Goal: Find contact information: Find contact information

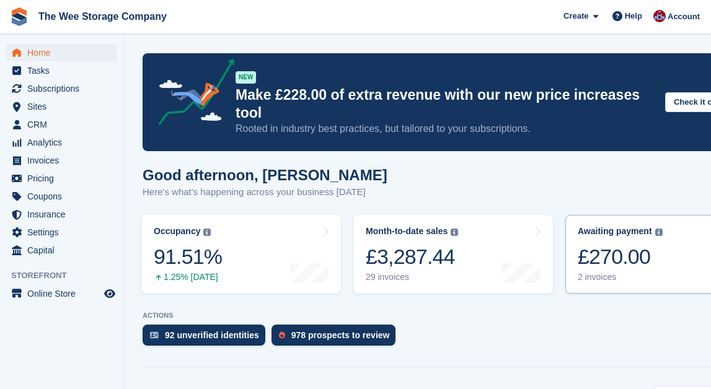
click at [440, 272] on div "2 invoices" at bounding box center [619, 277] width 85 height 11
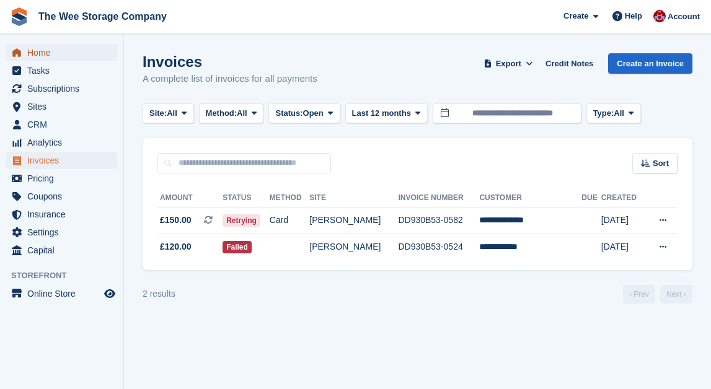
click at [41, 53] on span "Home" at bounding box center [64, 52] width 74 height 17
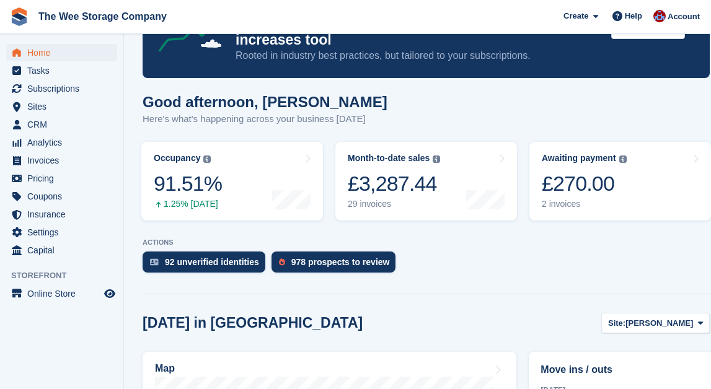
scroll to position [74, 0]
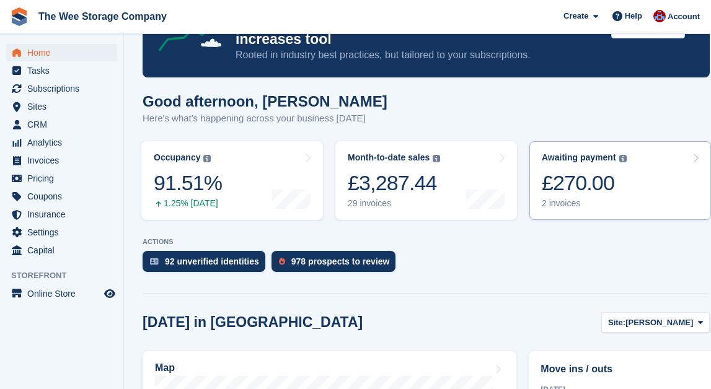
click at [602, 198] on div "2 invoices" at bounding box center [583, 203] width 85 height 11
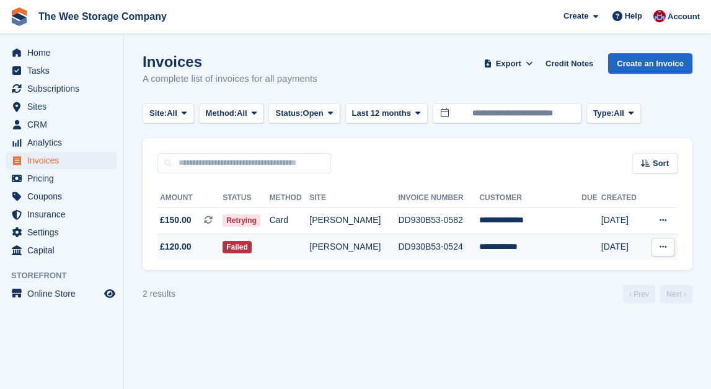
click at [524, 245] on td "**********" at bounding box center [530, 247] width 102 height 26
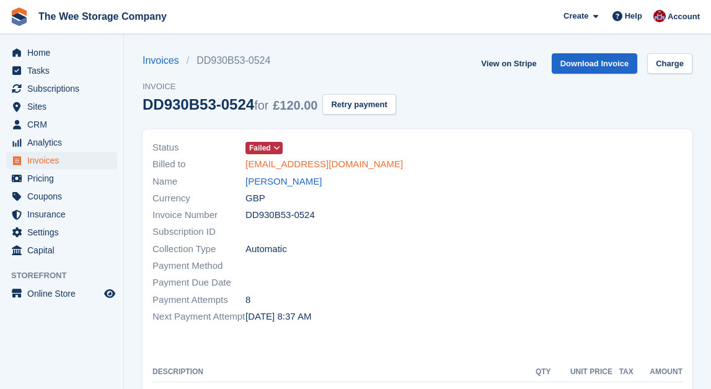
drag, startPoint x: 390, startPoint y: 167, endPoint x: 245, endPoint y: 162, distance: 145.0
click at [245, 162] on div "Billed to john_findlay_18@hotmail.com" at bounding box center [281, 164] width 258 height 17
copy link "[EMAIL_ADDRESS][DOMAIN_NAME]"
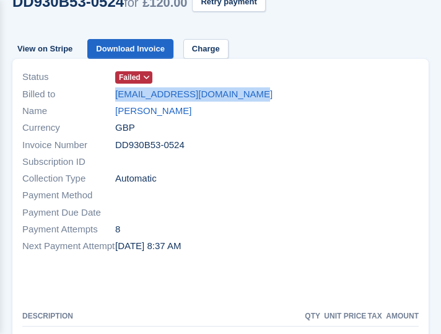
scroll to position [60, 0]
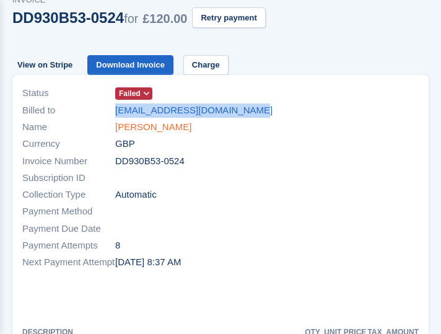
click at [144, 128] on link "[PERSON_NAME]" at bounding box center [153, 127] width 76 height 14
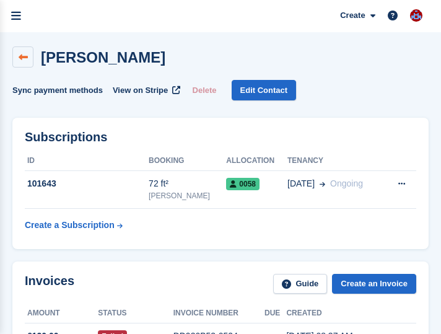
click at [25, 58] on icon at bounding box center [23, 57] width 9 height 9
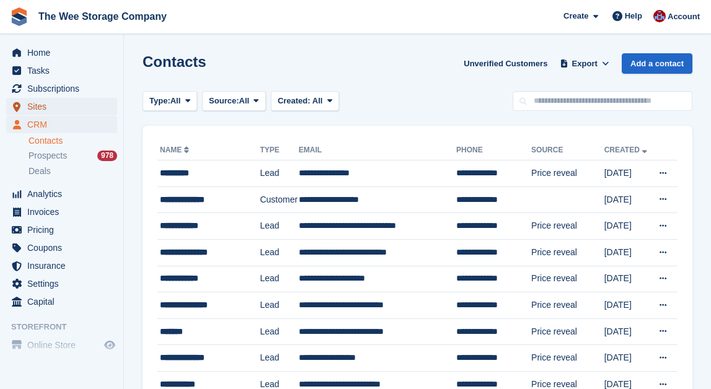
click at [37, 108] on span "Sites" at bounding box center [64, 106] width 74 height 17
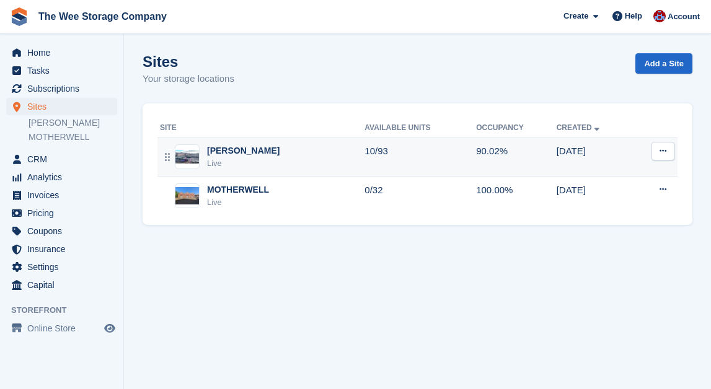
click at [235, 149] on div "[PERSON_NAME]" at bounding box center [243, 150] width 72 height 13
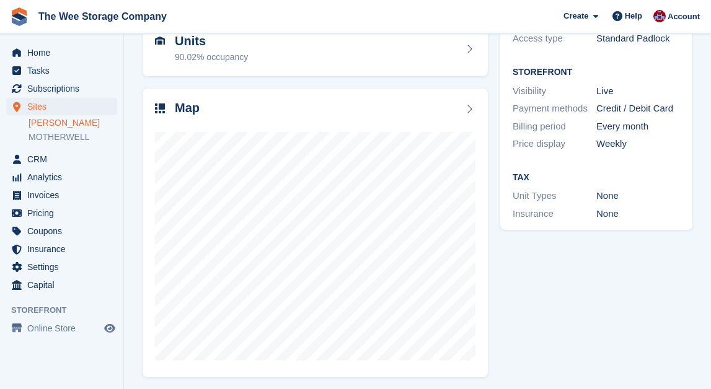
scroll to position [139, 0]
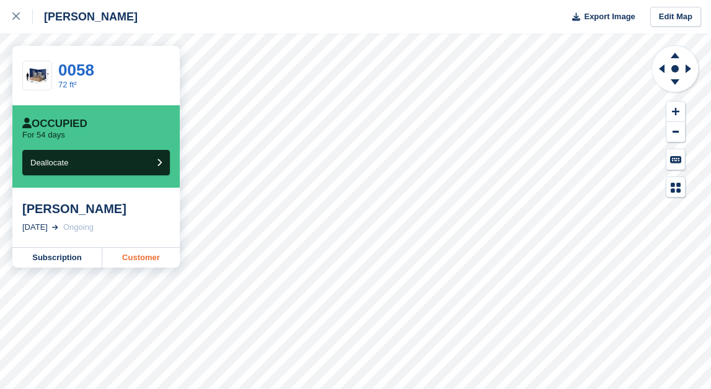
click at [138, 263] on link "Customer" at bounding box center [140, 258] width 77 height 20
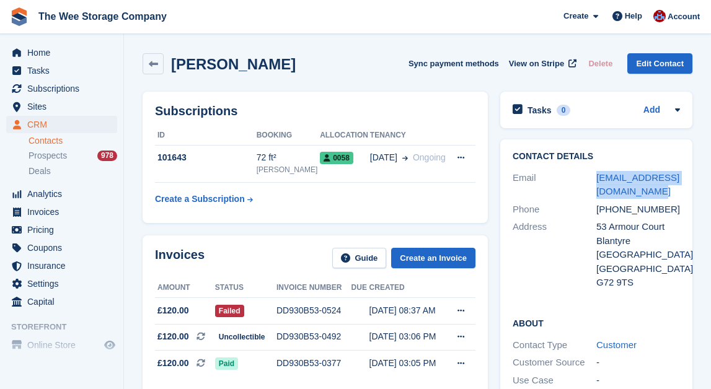
drag, startPoint x: 652, startPoint y: 188, endPoint x: 591, endPoint y: 179, distance: 61.9
click at [591, 178] on div "Email [EMAIL_ADDRESS][DOMAIN_NAME]" at bounding box center [595, 185] width 167 height 32
copy div "[EMAIL_ADDRESS][DOMAIN_NAME]"
